Goal: Task Accomplishment & Management: Complete application form

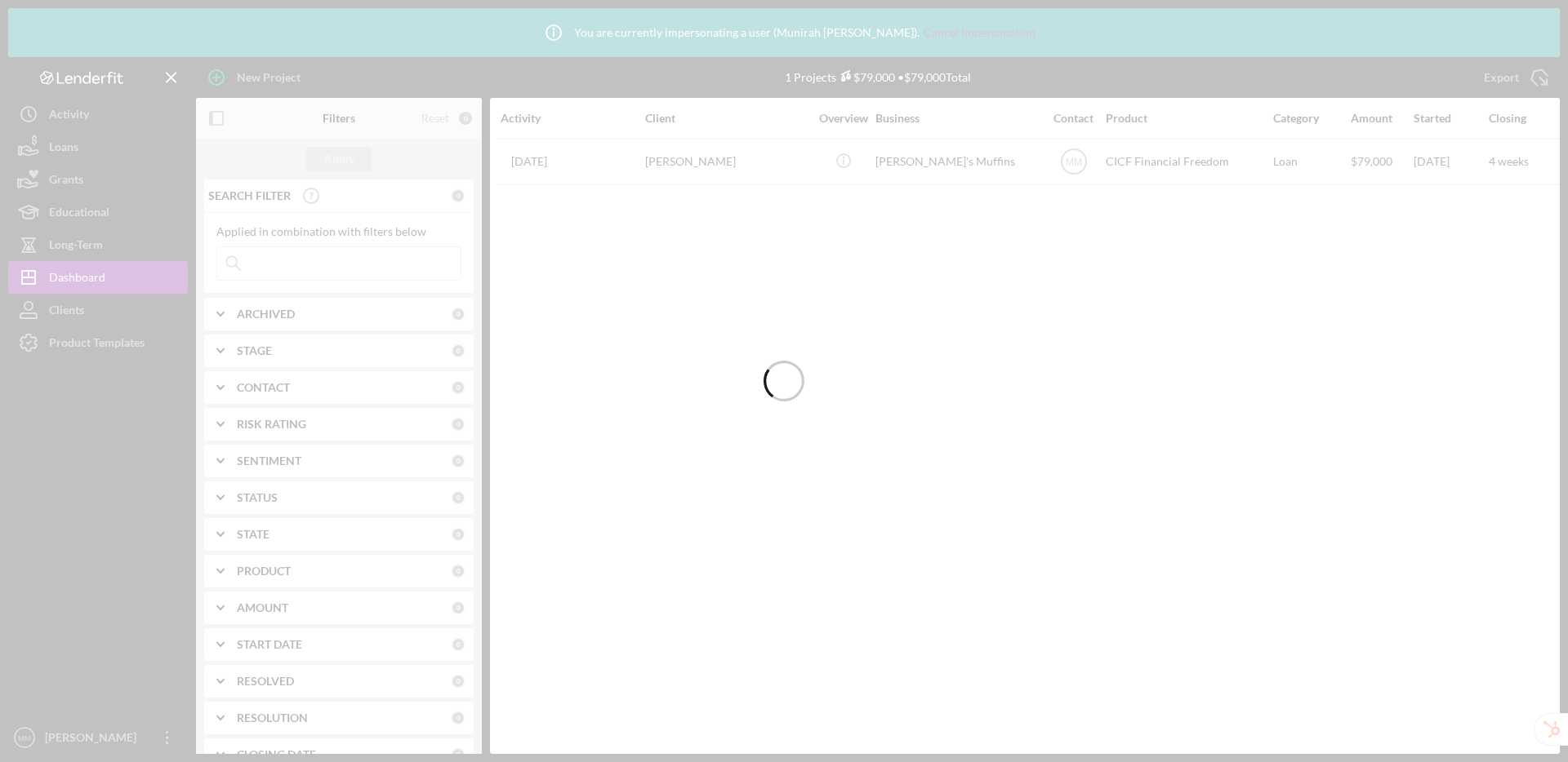
click at [96, 343] on div at bounding box center [784, 381] width 1568 height 762
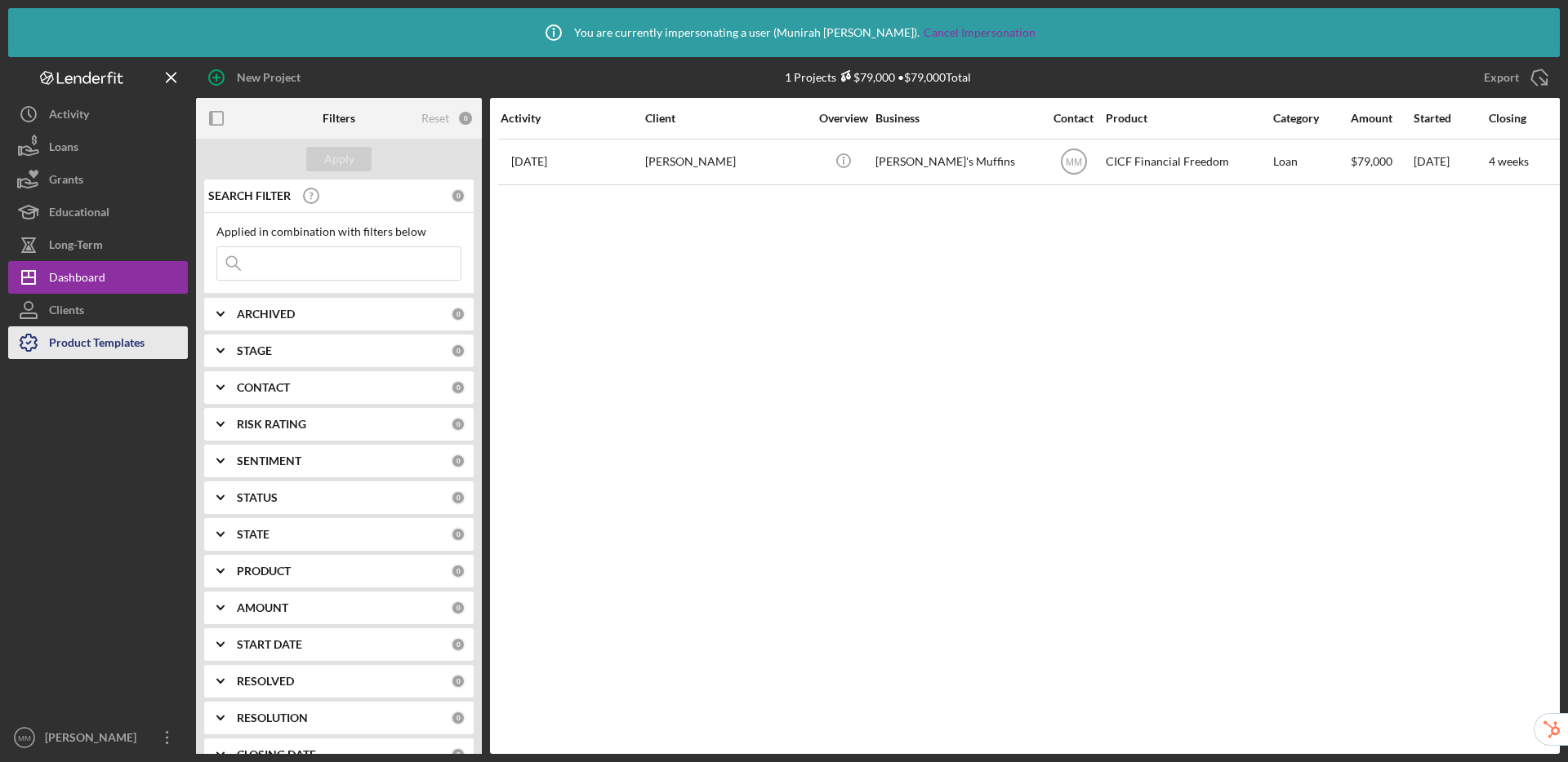
click at [63, 346] on div "Product Templates" at bounding box center [96, 345] width 95 height 36
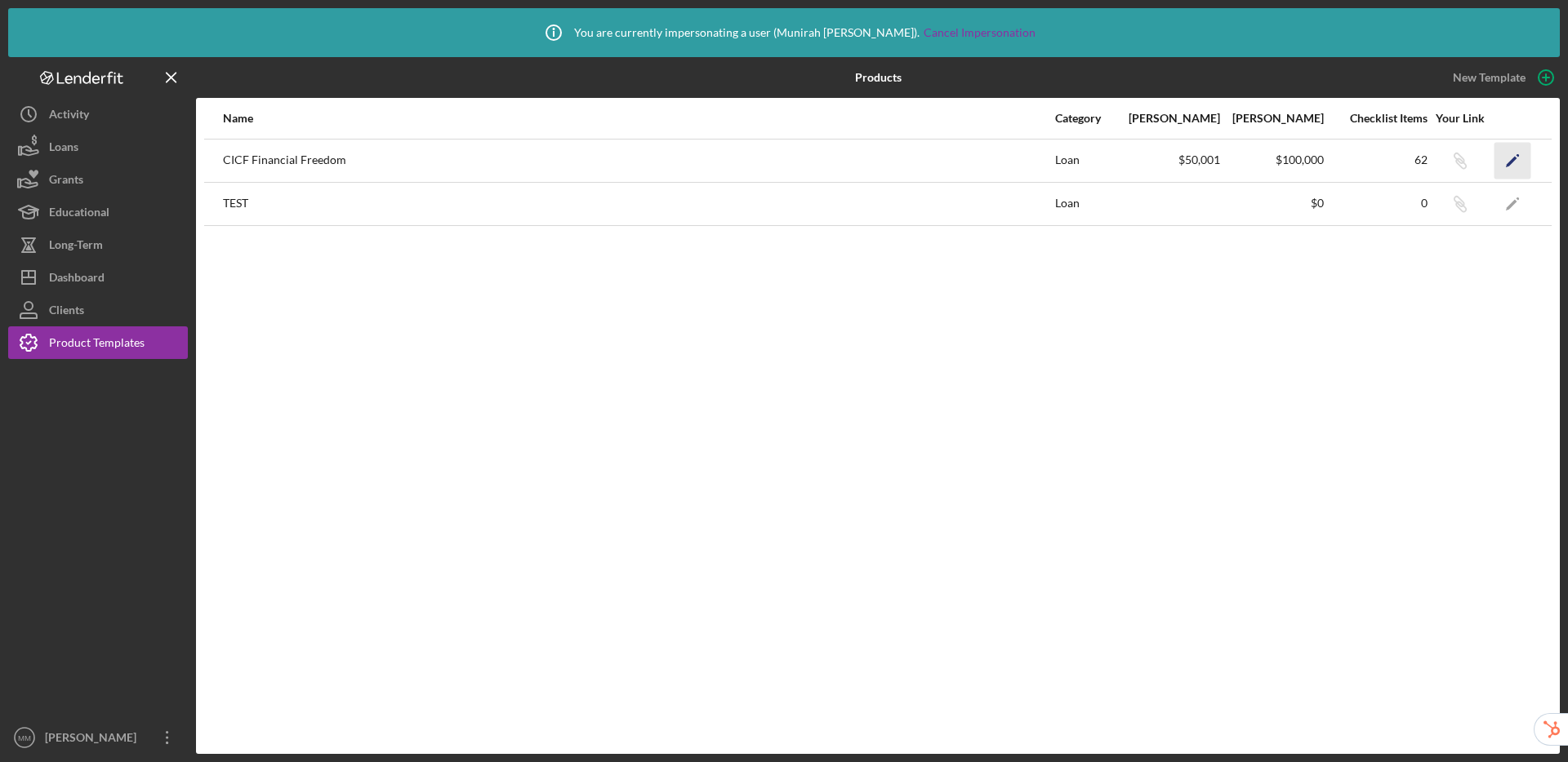
click at [1526, 158] on icon "Icon/Edit" at bounding box center [1512, 160] width 37 height 36
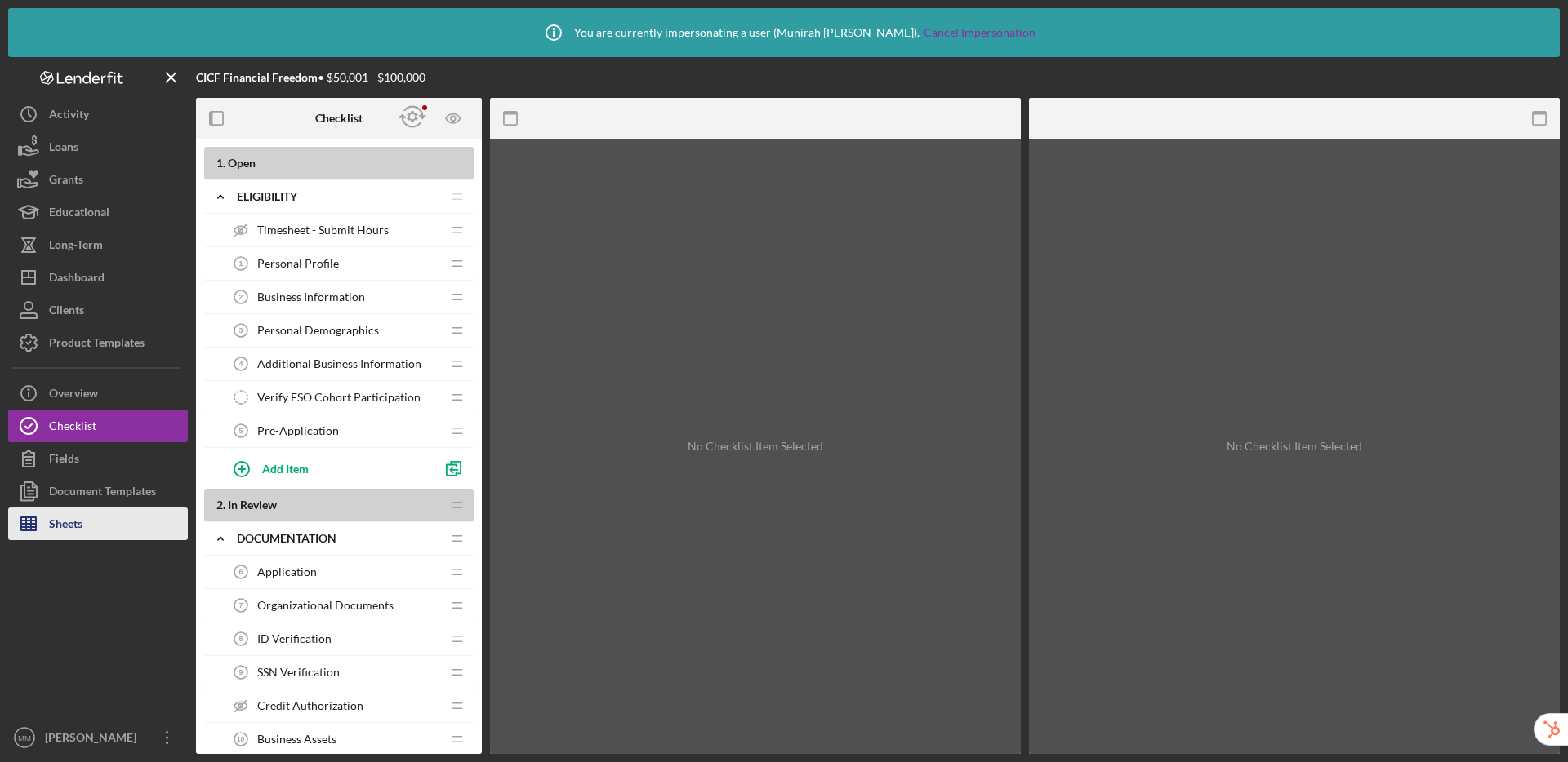
click at [99, 523] on button "Sheets" at bounding box center [98, 523] width 180 height 32
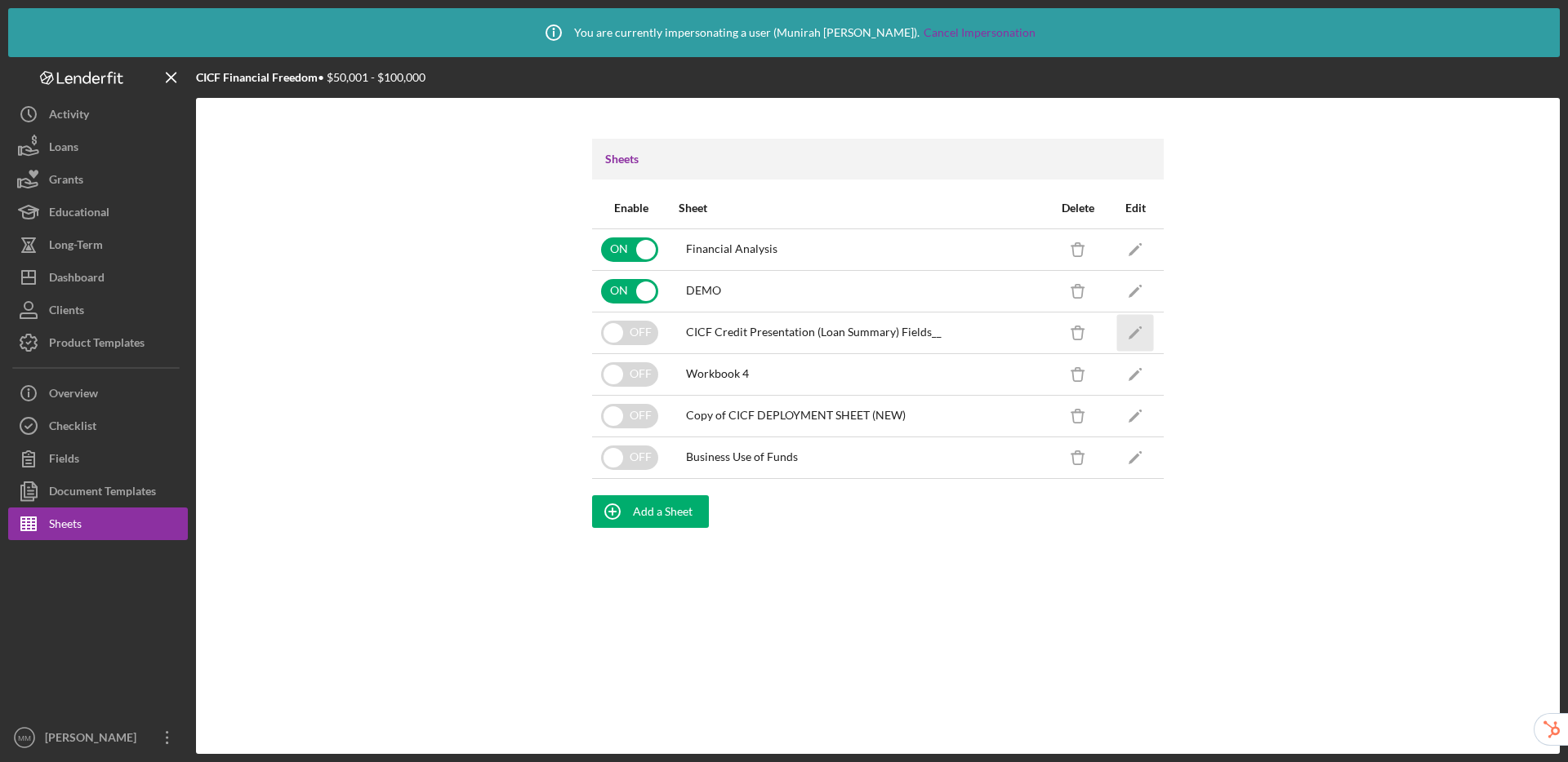
click at [1132, 332] on icon "Icon/Edit" at bounding box center [1136, 332] width 37 height 36
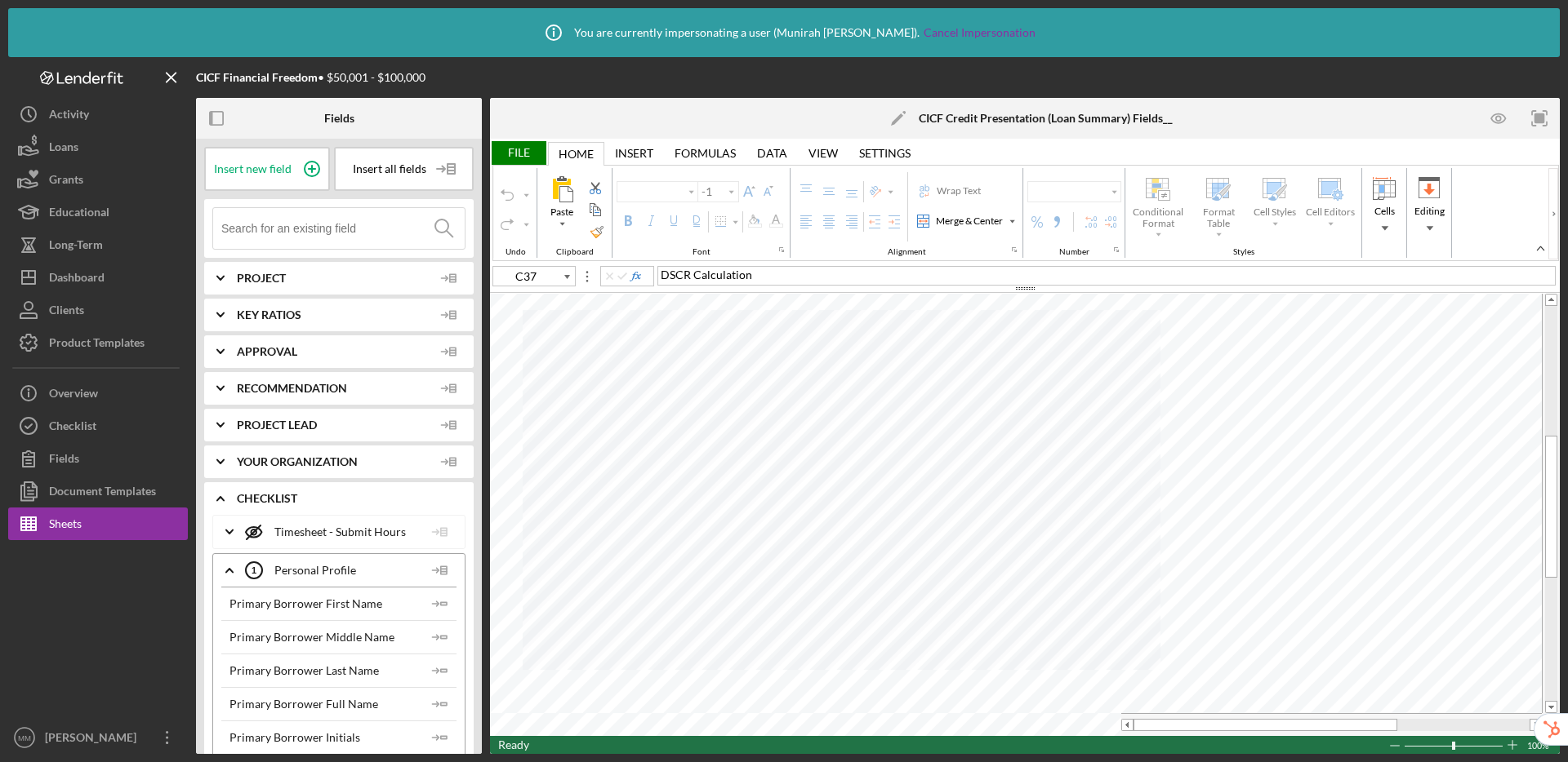
type input "Arial"
type input "9"
type input "A1"
type input "Calibri"
type input "11"
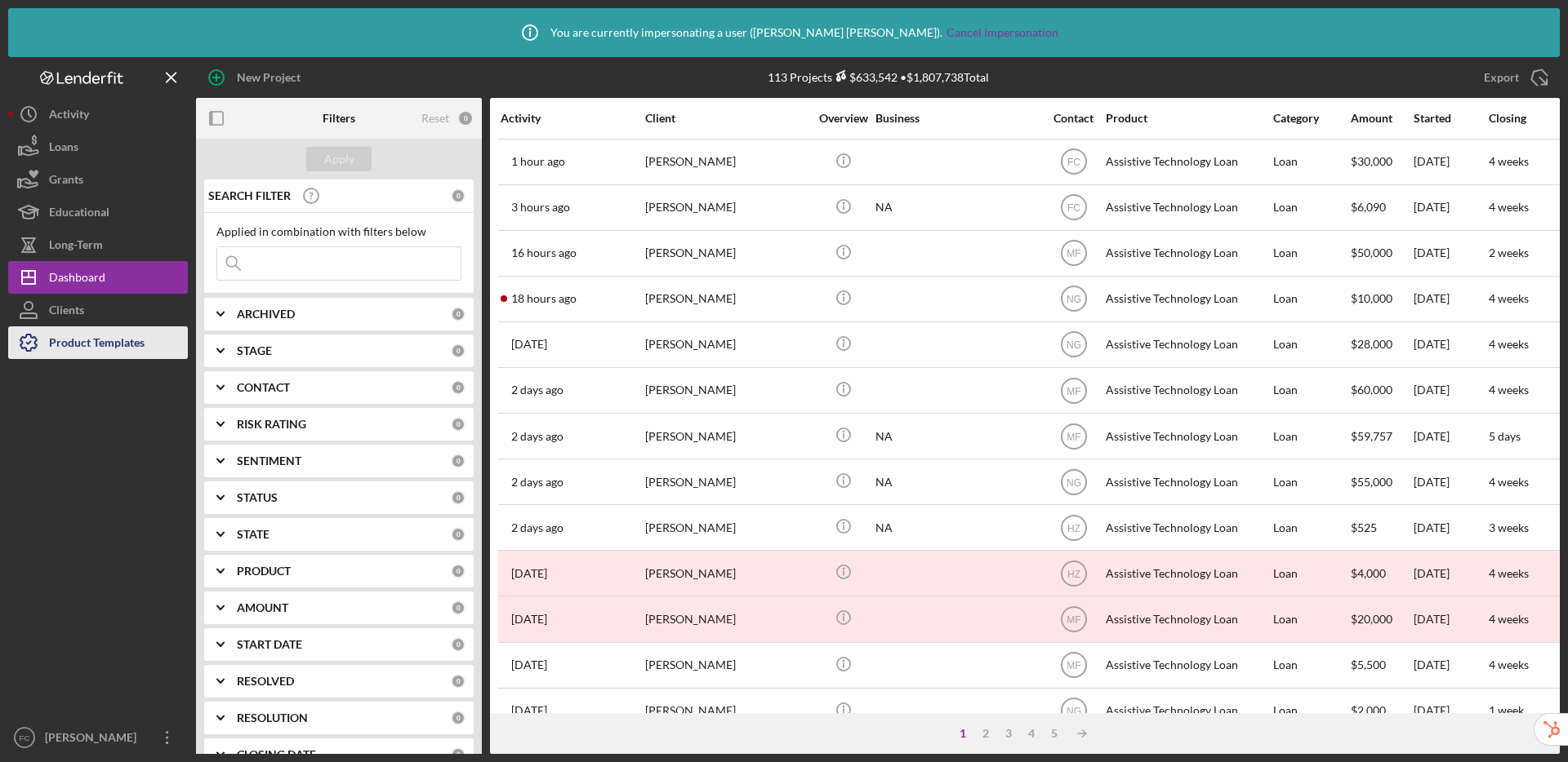
click at [137, 343] on div "Product Templates" at bounding box center [96, 345] width 95 height 36
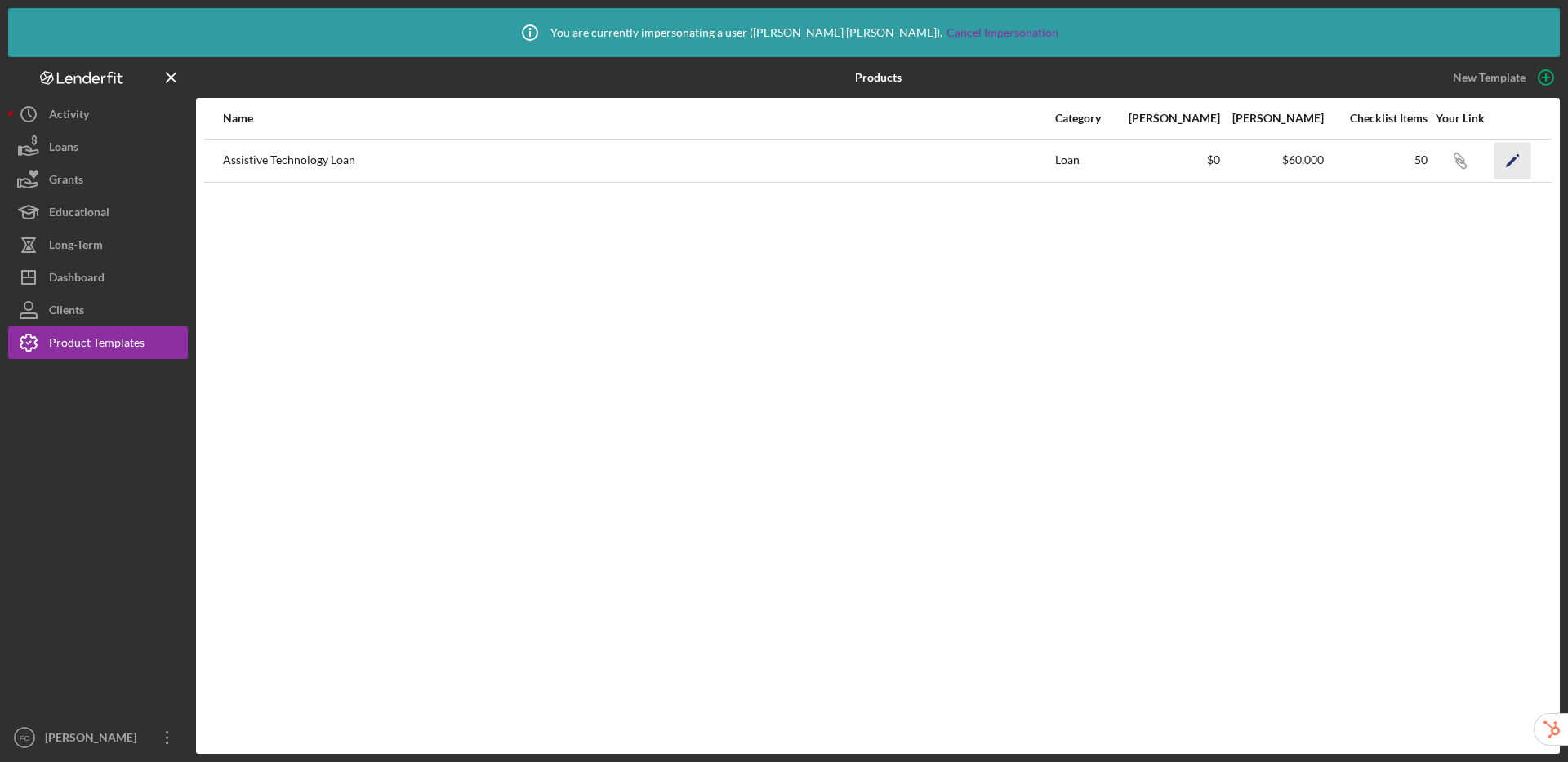
click at [1518, 149] on icon "Icon/Edit" at bounding box center [1512, 160] width 37 height 36
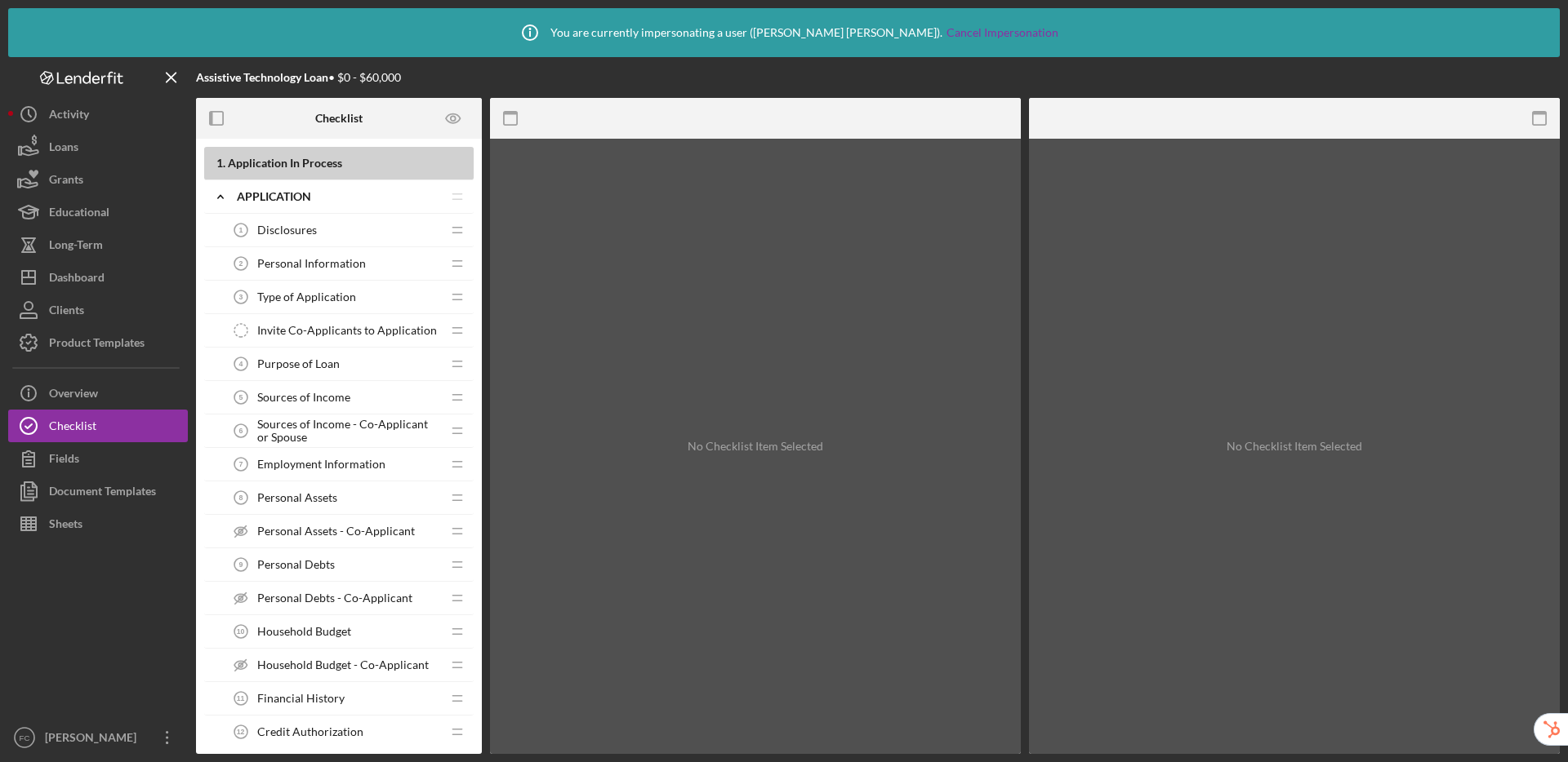
click at [319, 298] on span "Type of Application" at bounding box center [306, 297] width 99 height 13
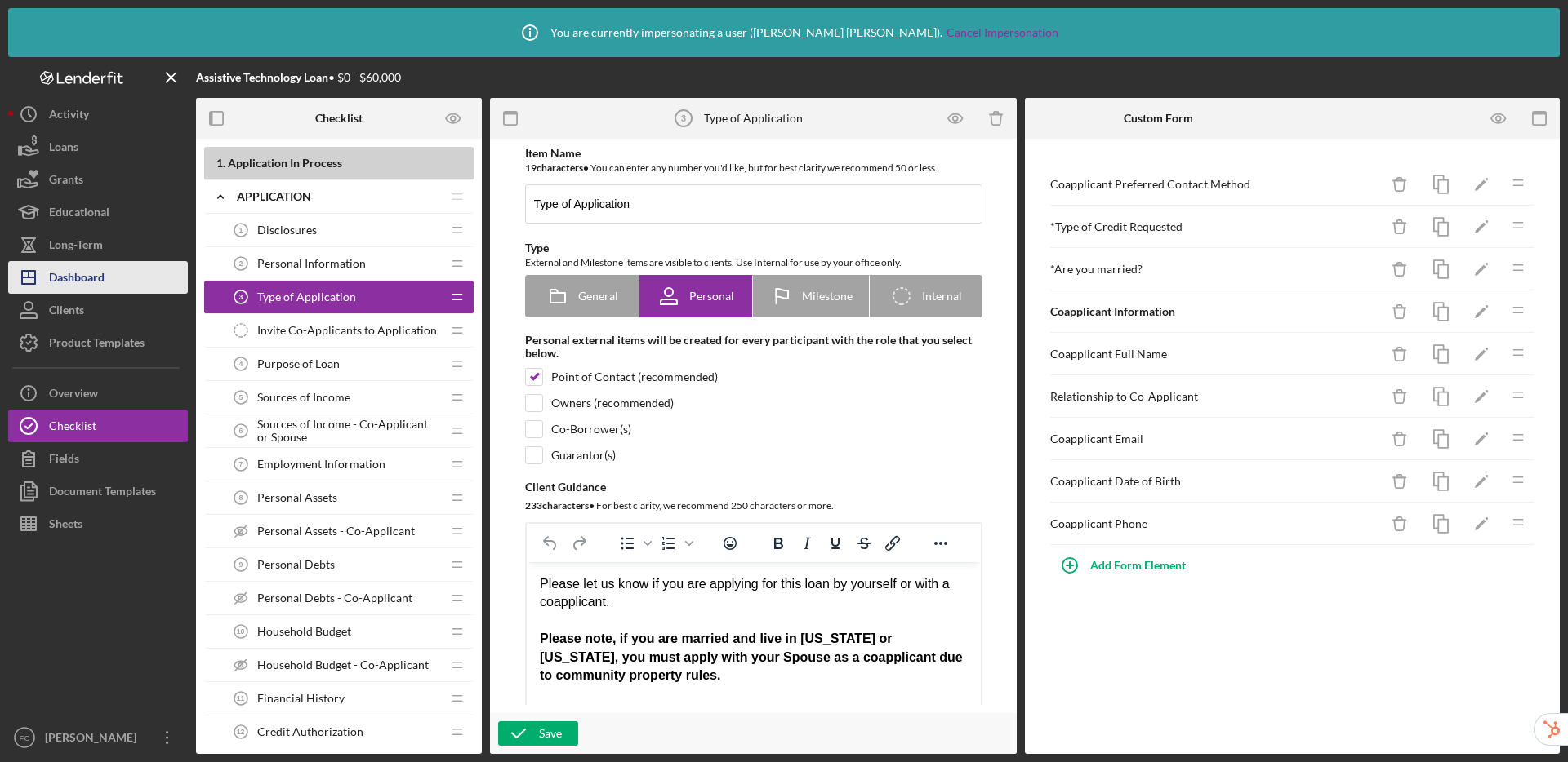
click at [90, 279] on div "Dashboard" at bounding box center [76, 279] width 56 height 36
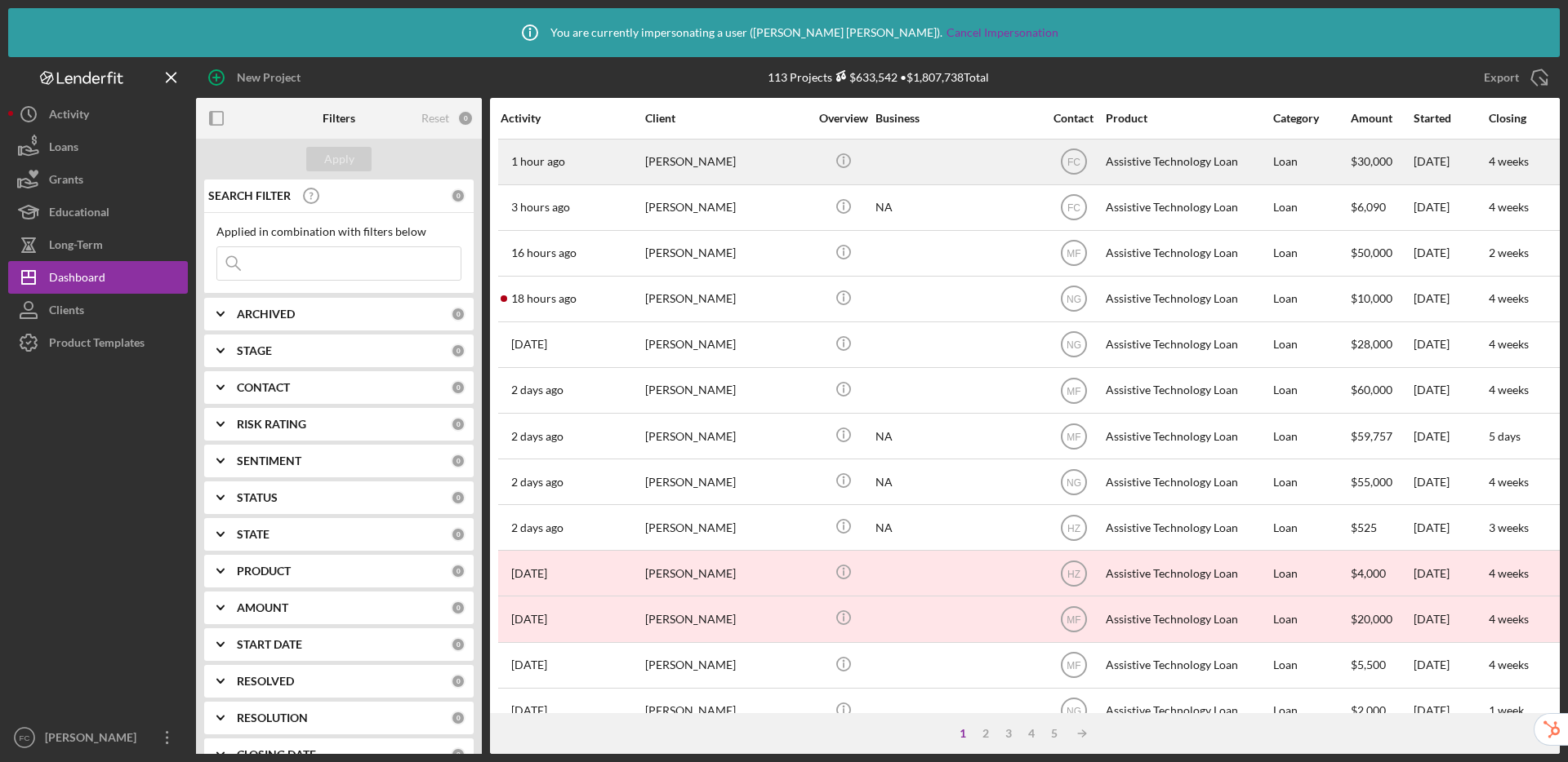
click at [764, 158] on div "[PERSON_NAME]" at bounding box center [727, 162] width 163 height 43
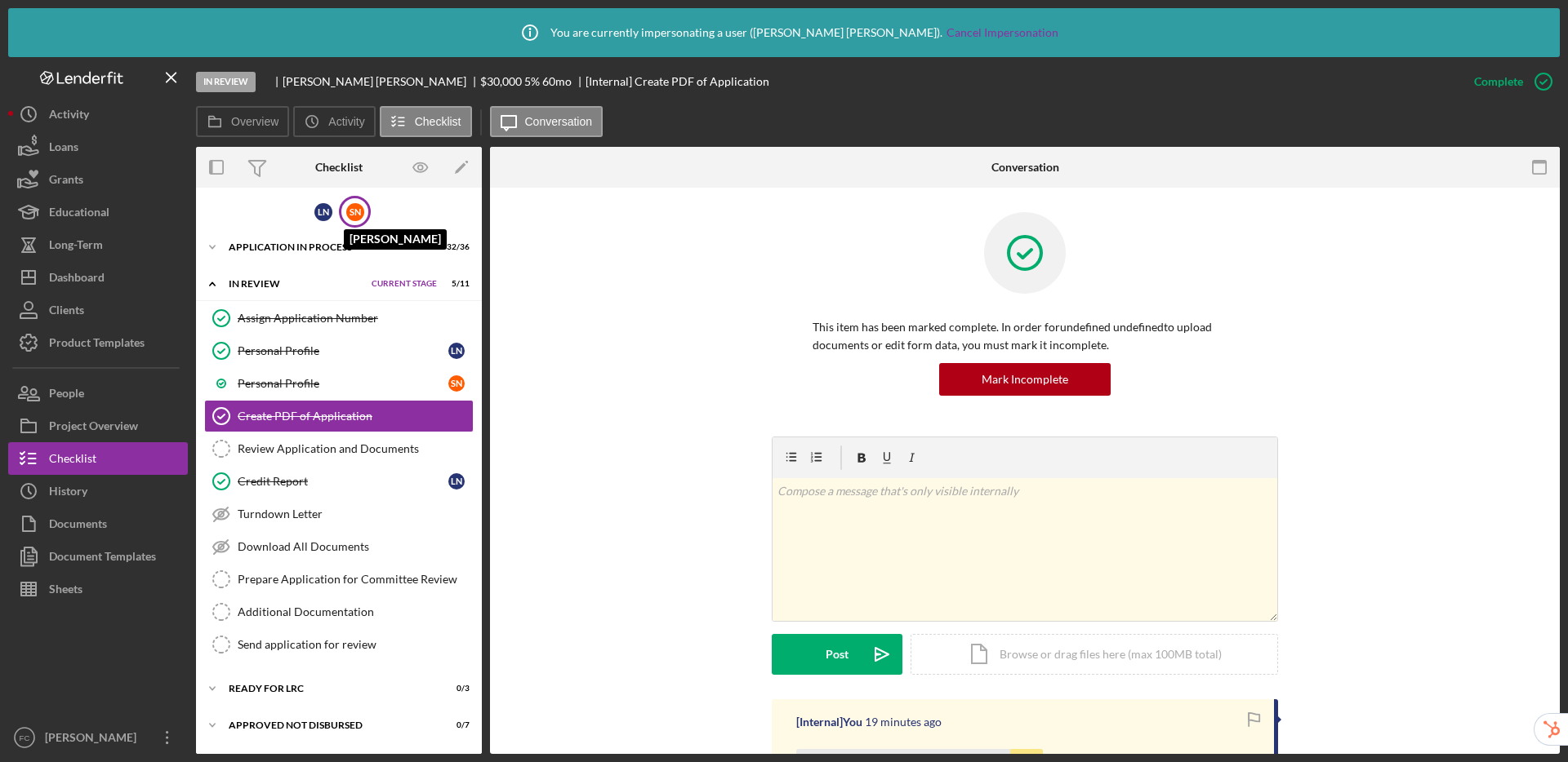
click at [358, 213] on div "S N" at bounding box center [355, 212] width 18 height 18
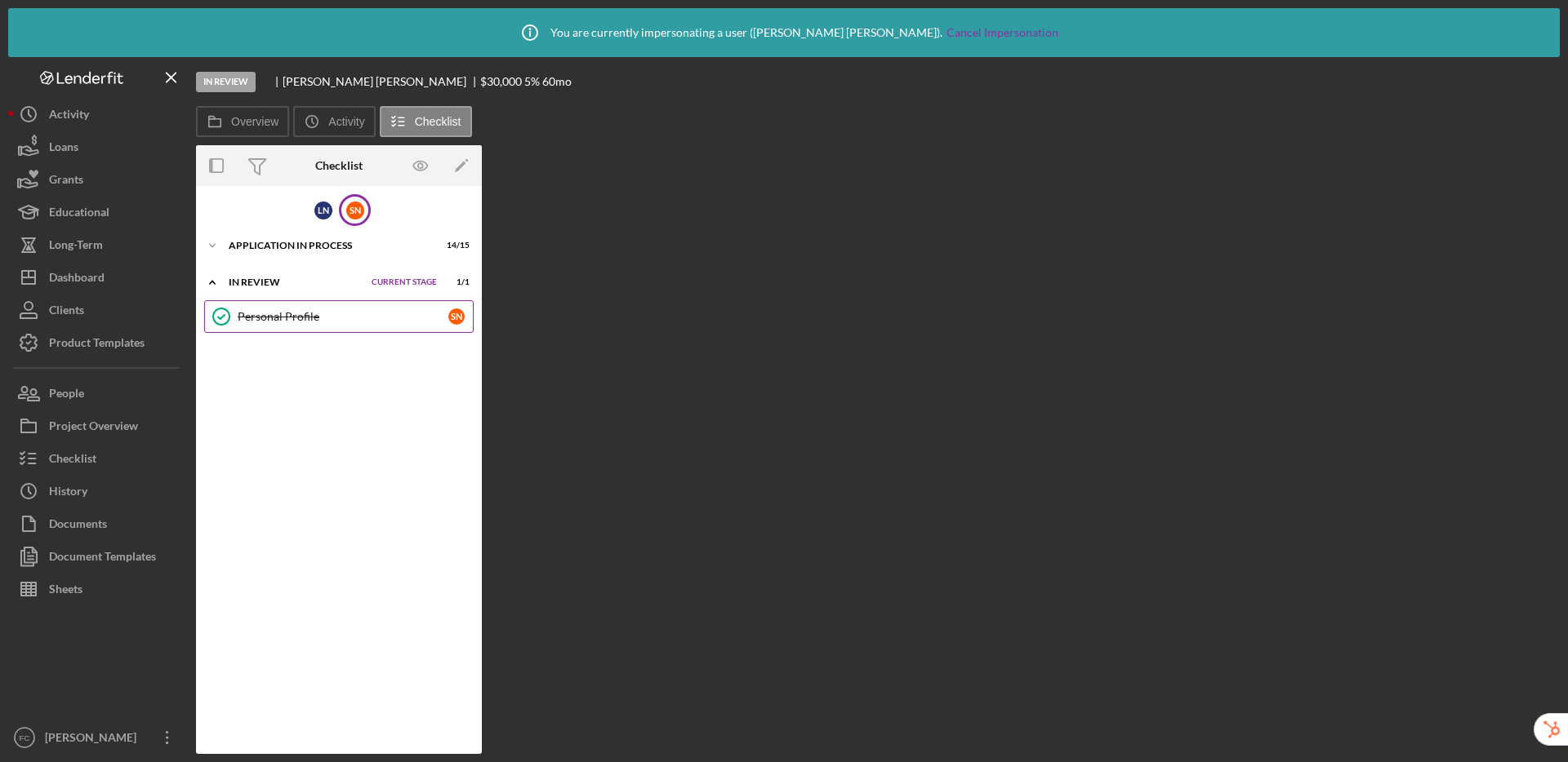
click at [281, 320] on div "Personal Profile" at bounding box center [343, 317] width 211 height 13
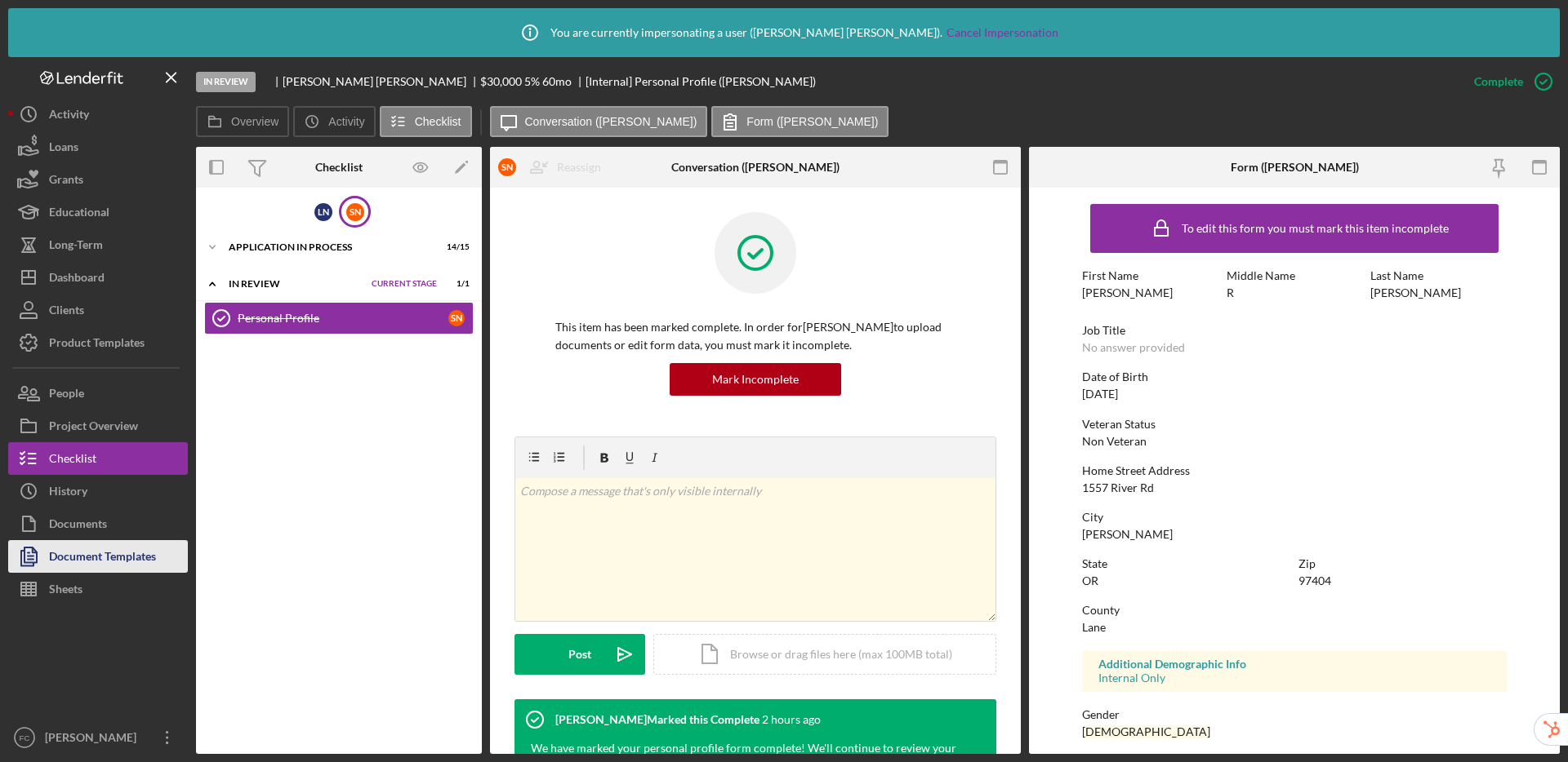
click at [87, 567] on div "Document Templates" at bounding box center [102, 559] width 107 height 36
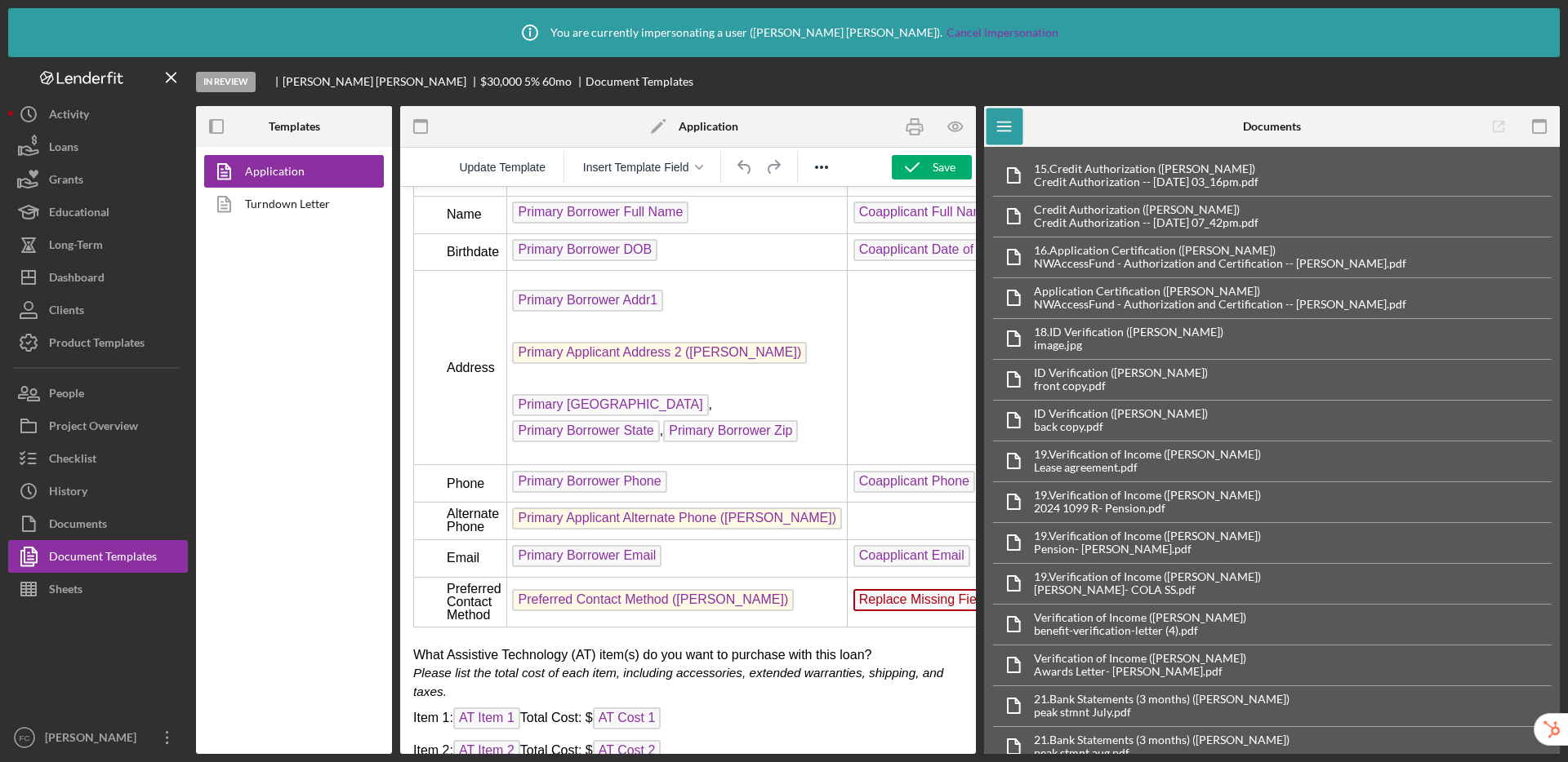
scroll to position [2612, 0]
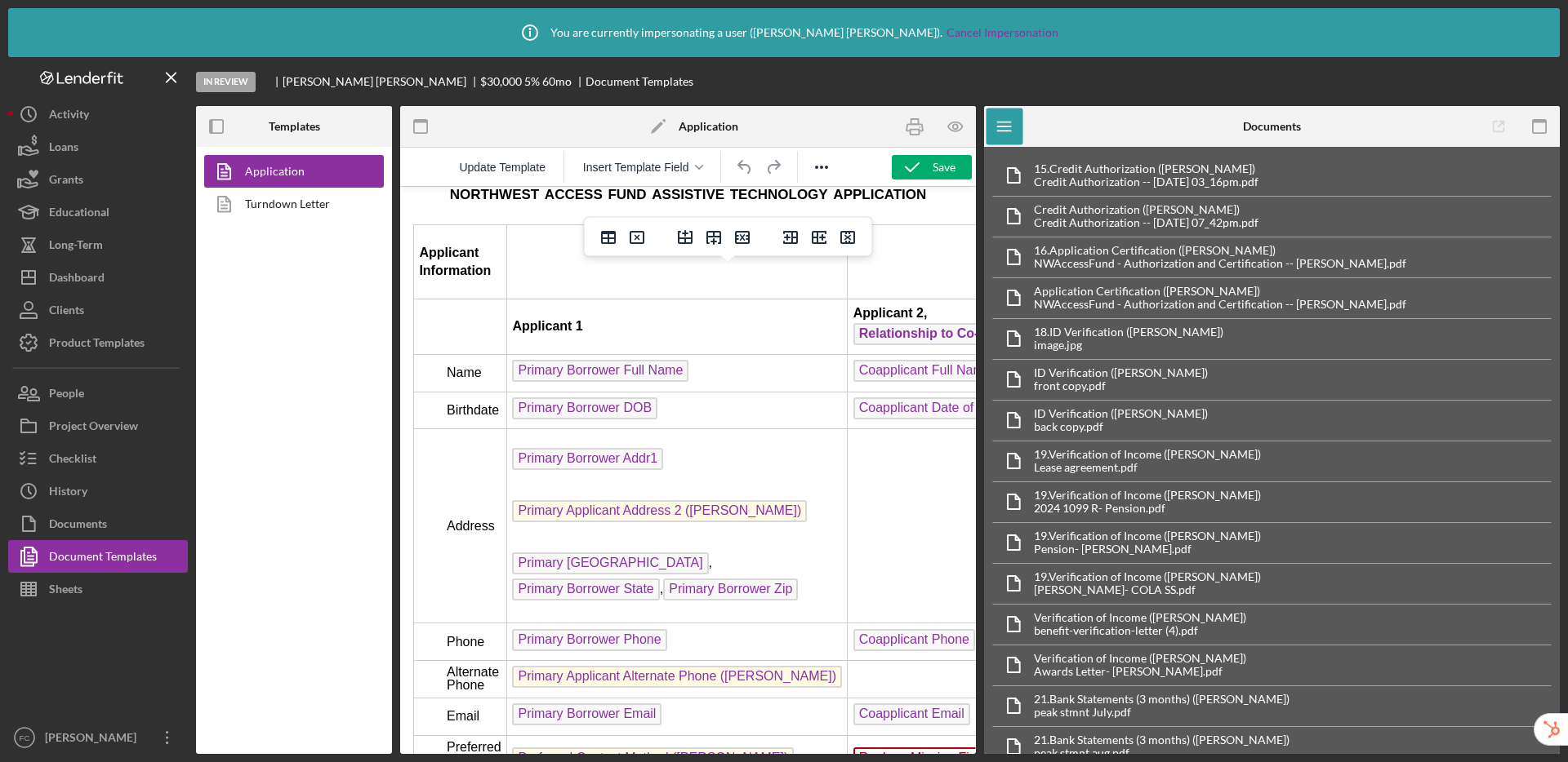
click at [913, 382] on span "Coapplicant Full Name" at bounding box center [925, 371] width 144 height 22
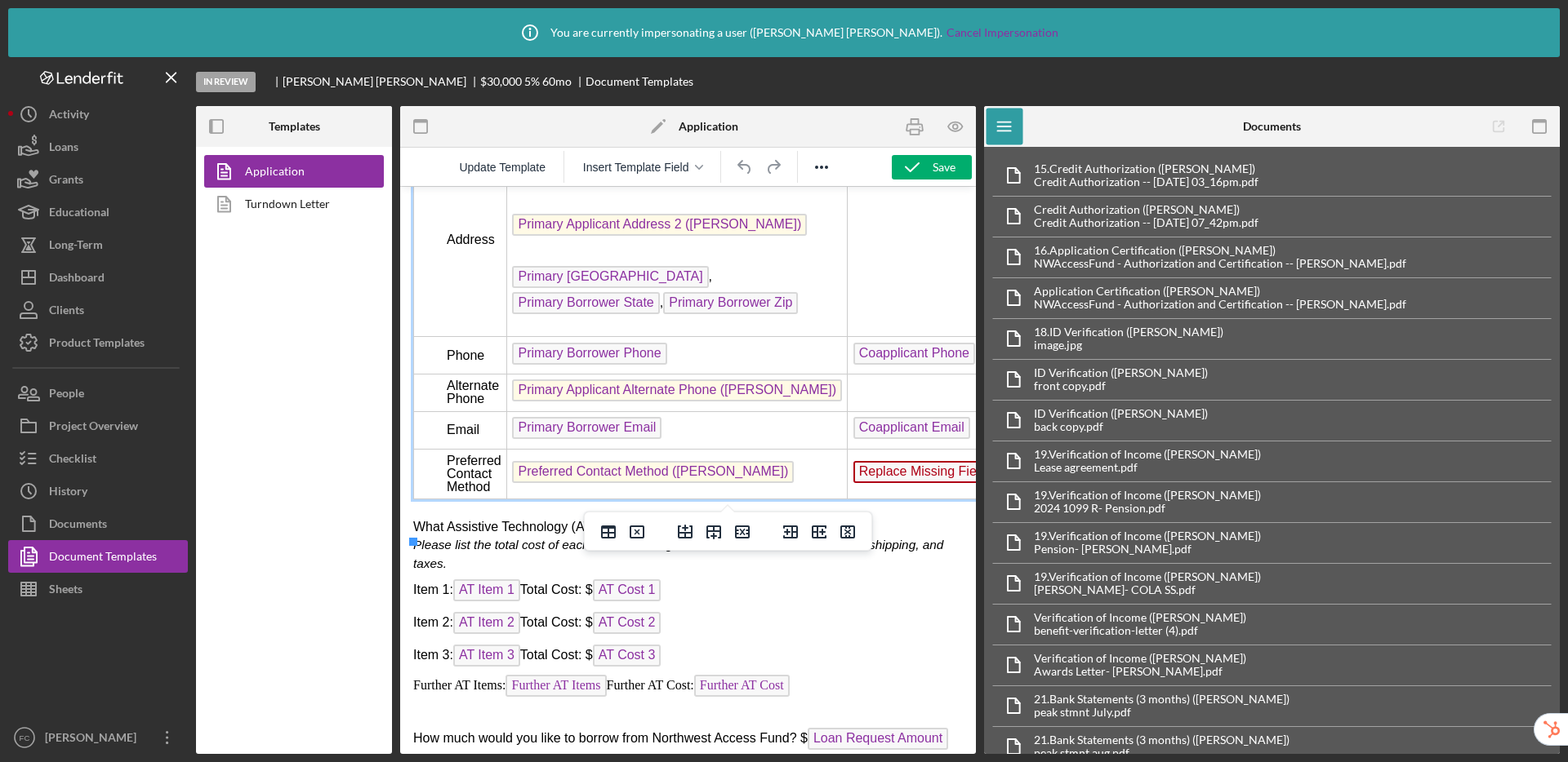
scroll to position [2824, 0]
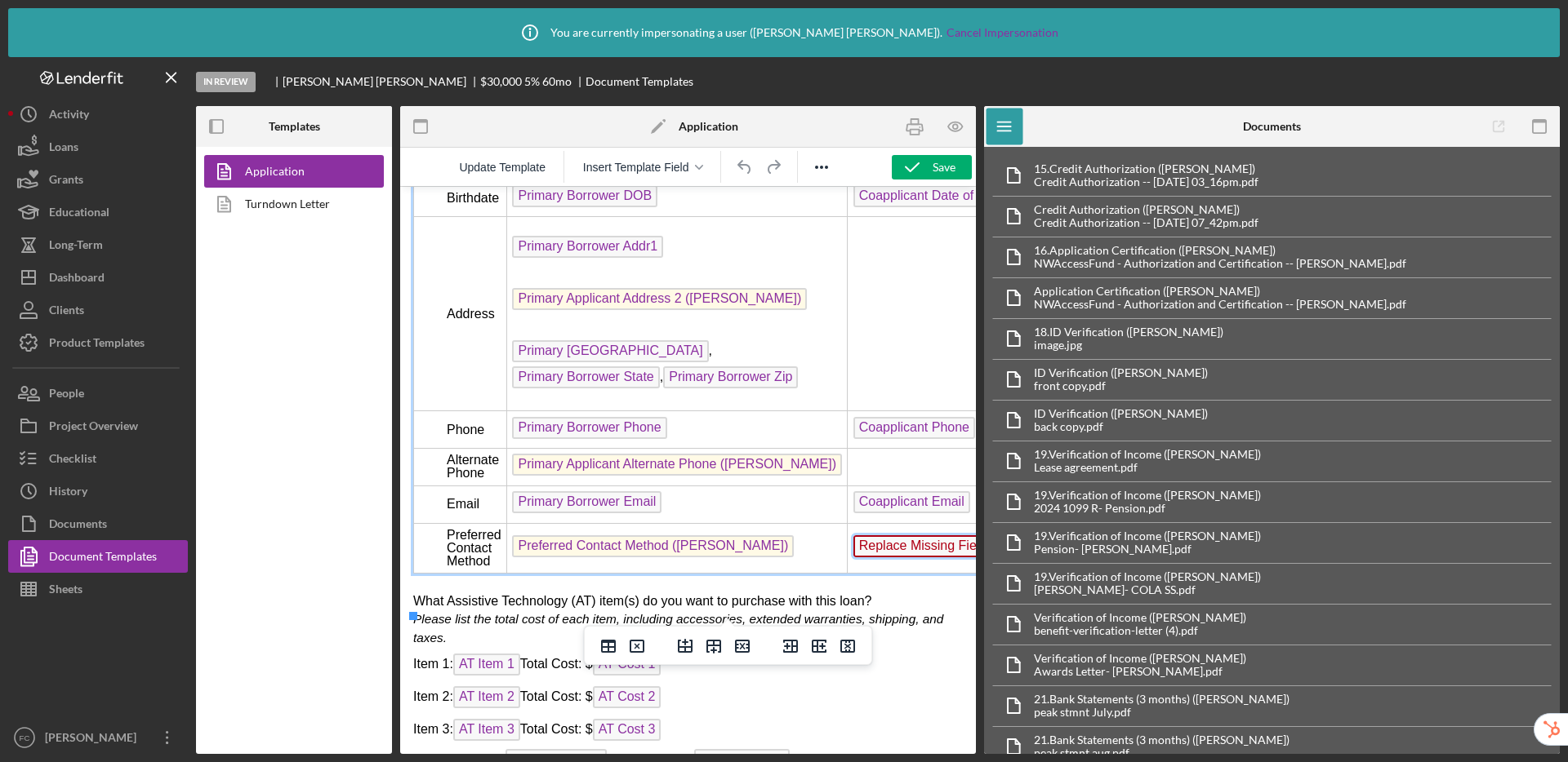
click at [894, 557] on span "Replace Missing Field" at bounding box center [923, 546] width 139 height 22
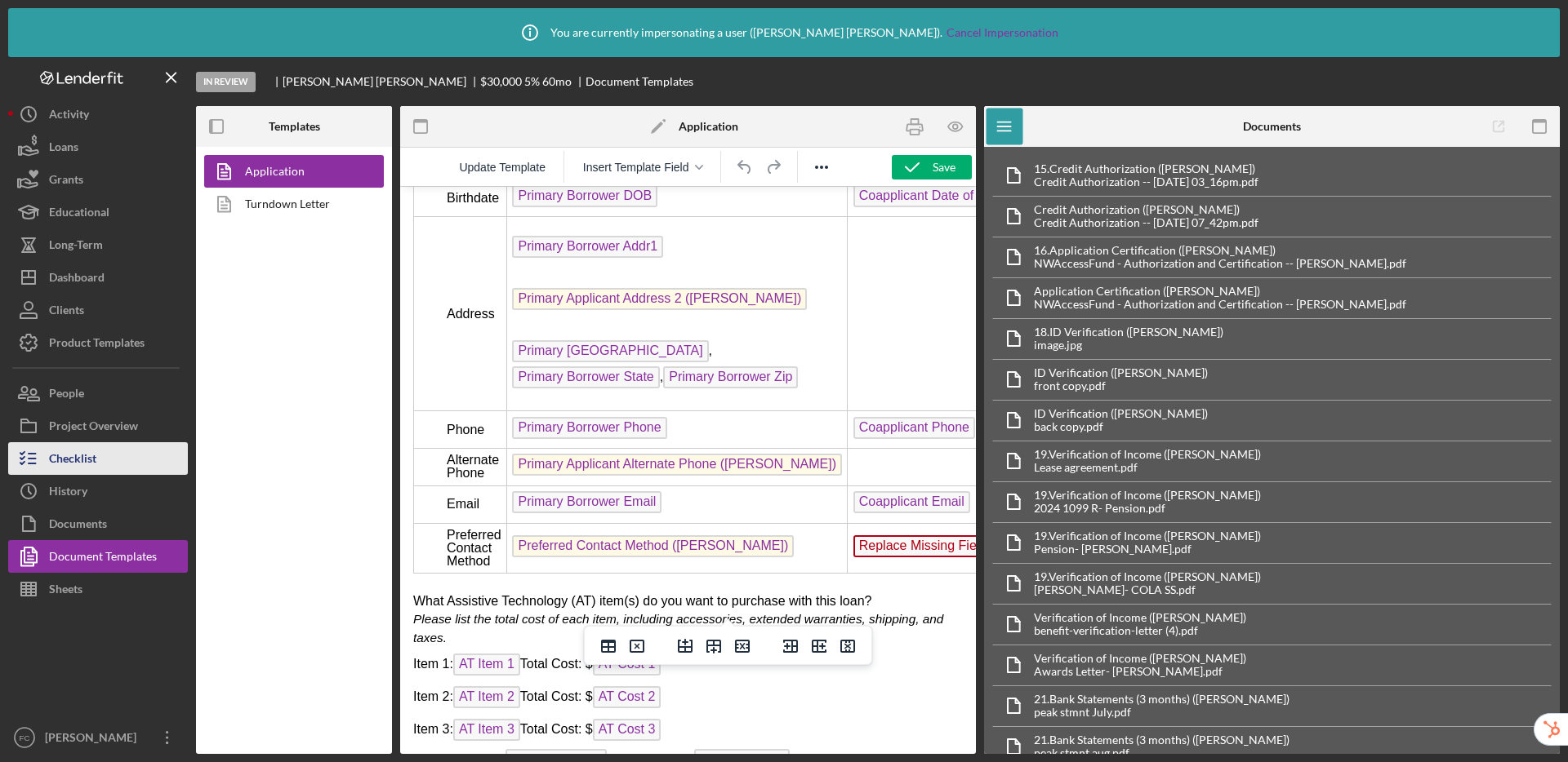
click at [123, 458] on button "Checklist" at bounding box center [98, 459] width 180 height 32
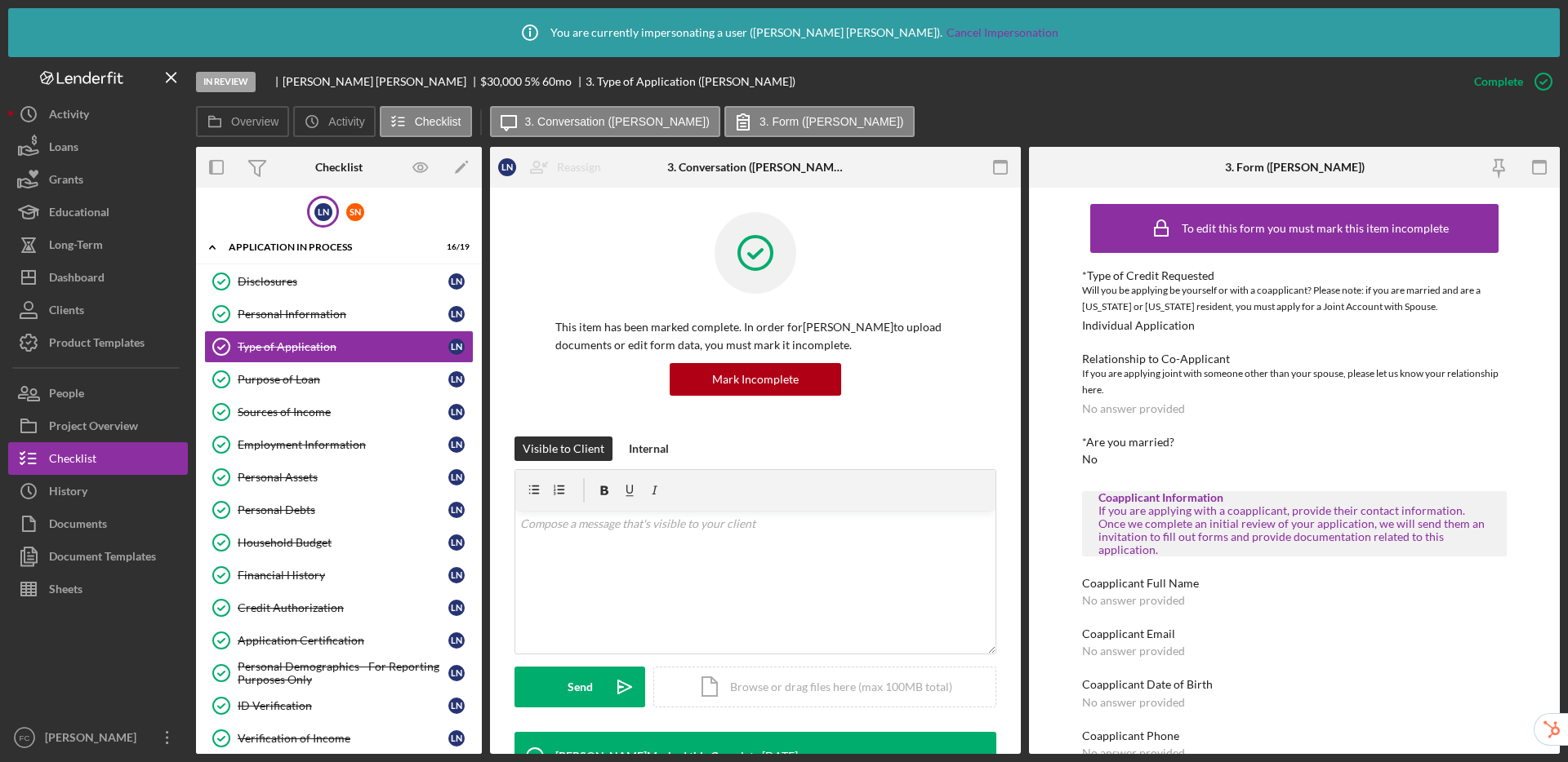
scroll to position [30, 0]
